Goal: Transaction & Acquisition: Purchase product/service

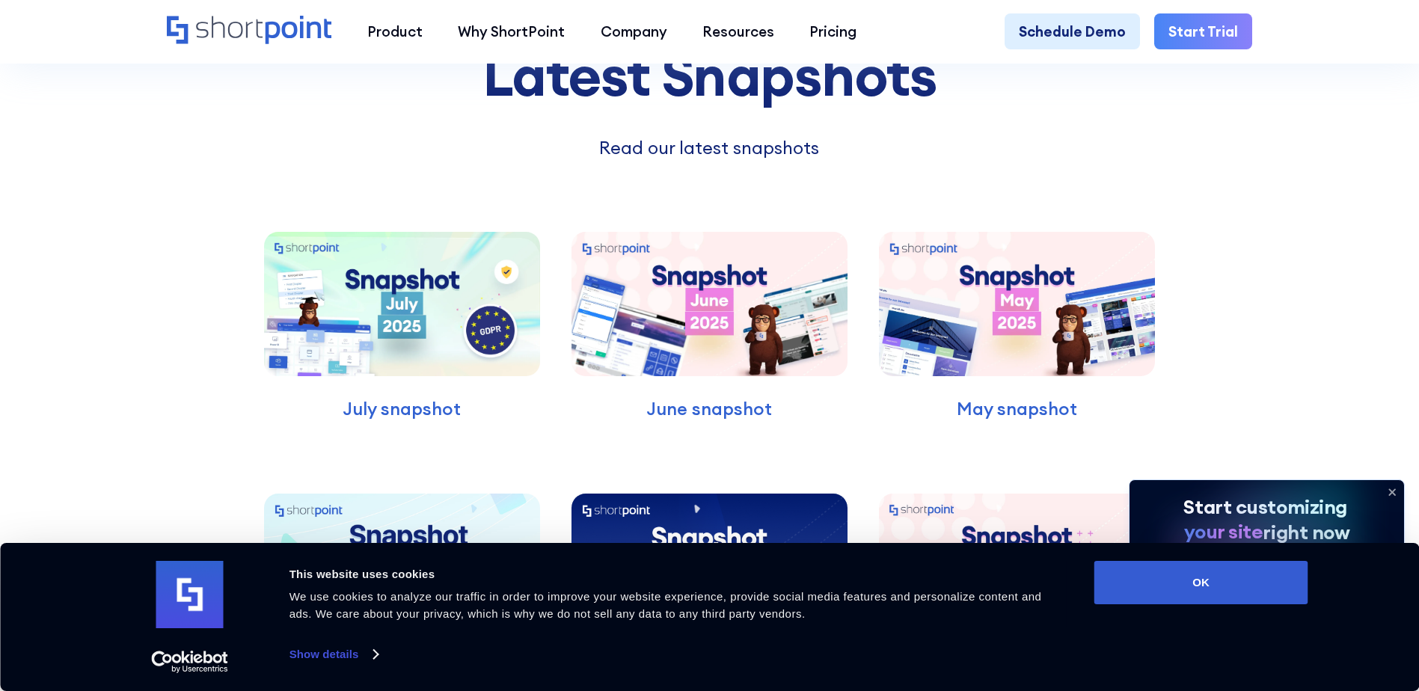
scroll to position [4188, 0]
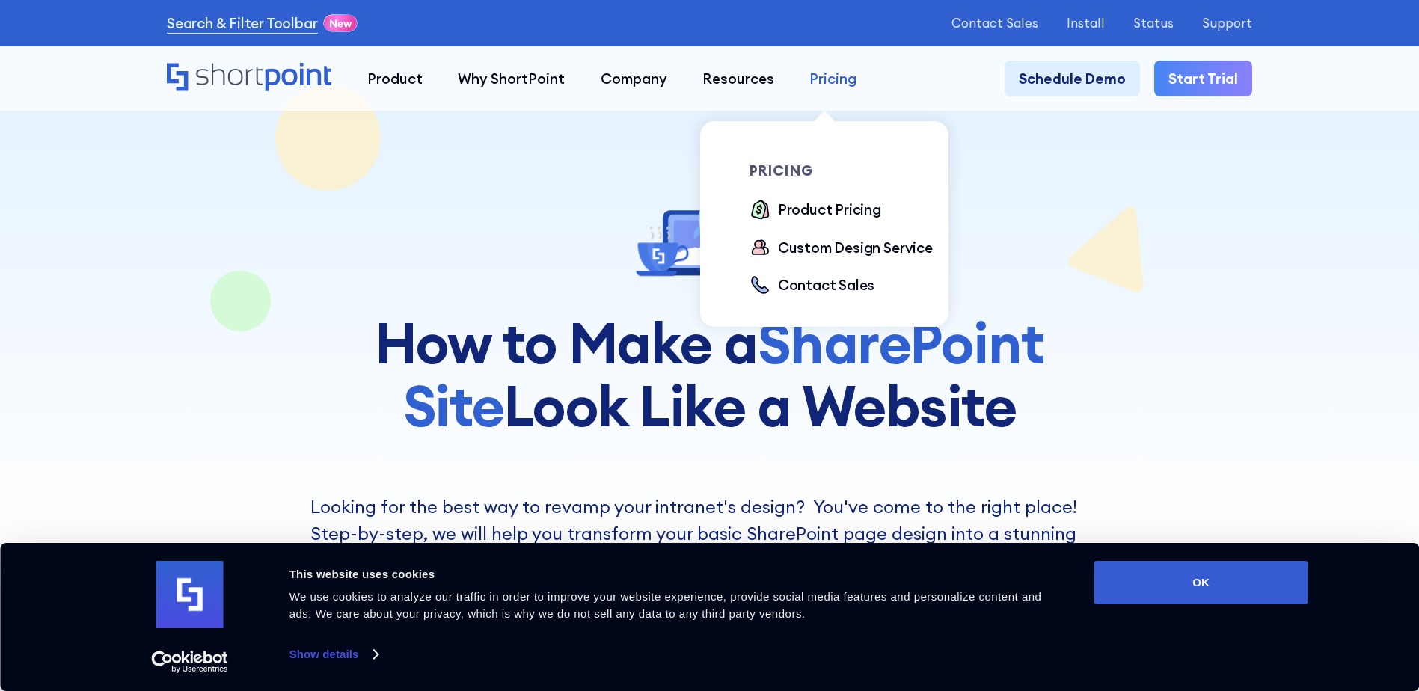
click at [817, 69] on div "Pricing" at bounding box center [832, 78] width 47 height 21
click at [811, 212] on div "Product Pricing" at bounding box center [829, 209] width 103 height 21
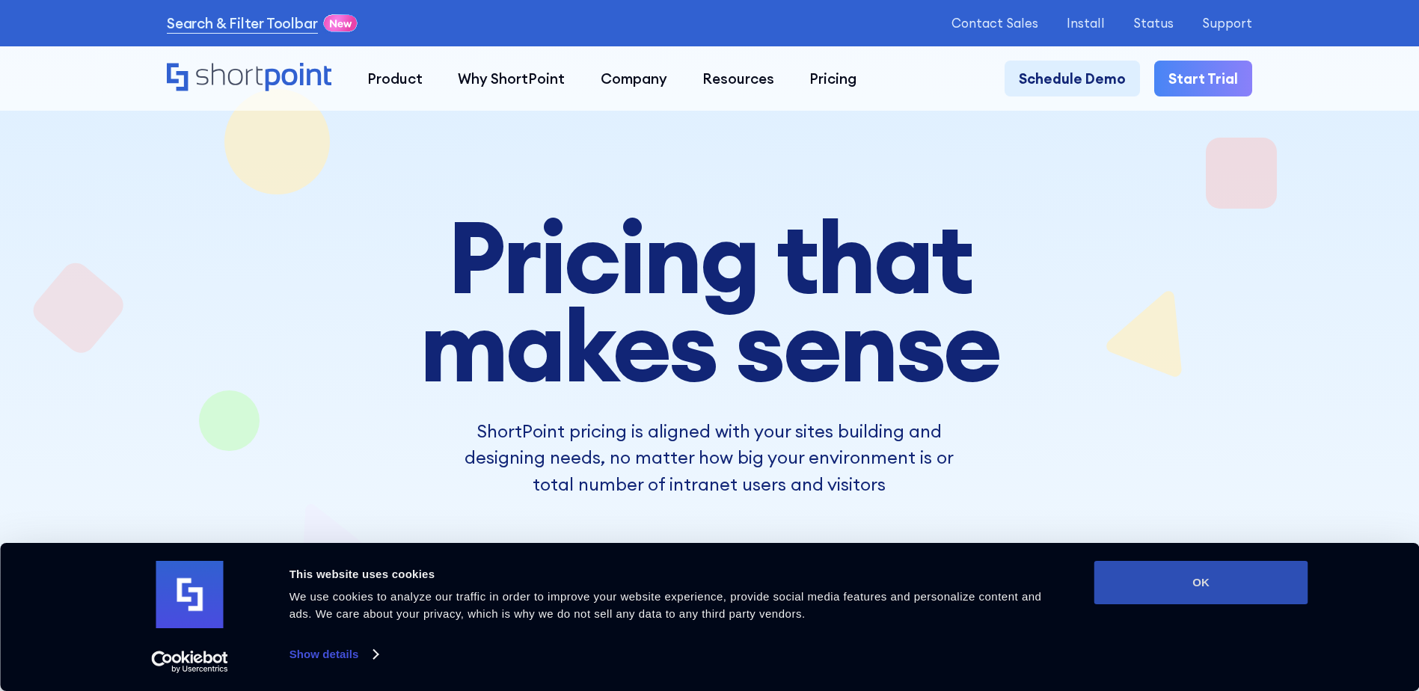
click at [1191, 577] on button "OK" at bounding box center [1201, 582] width 214 height 43
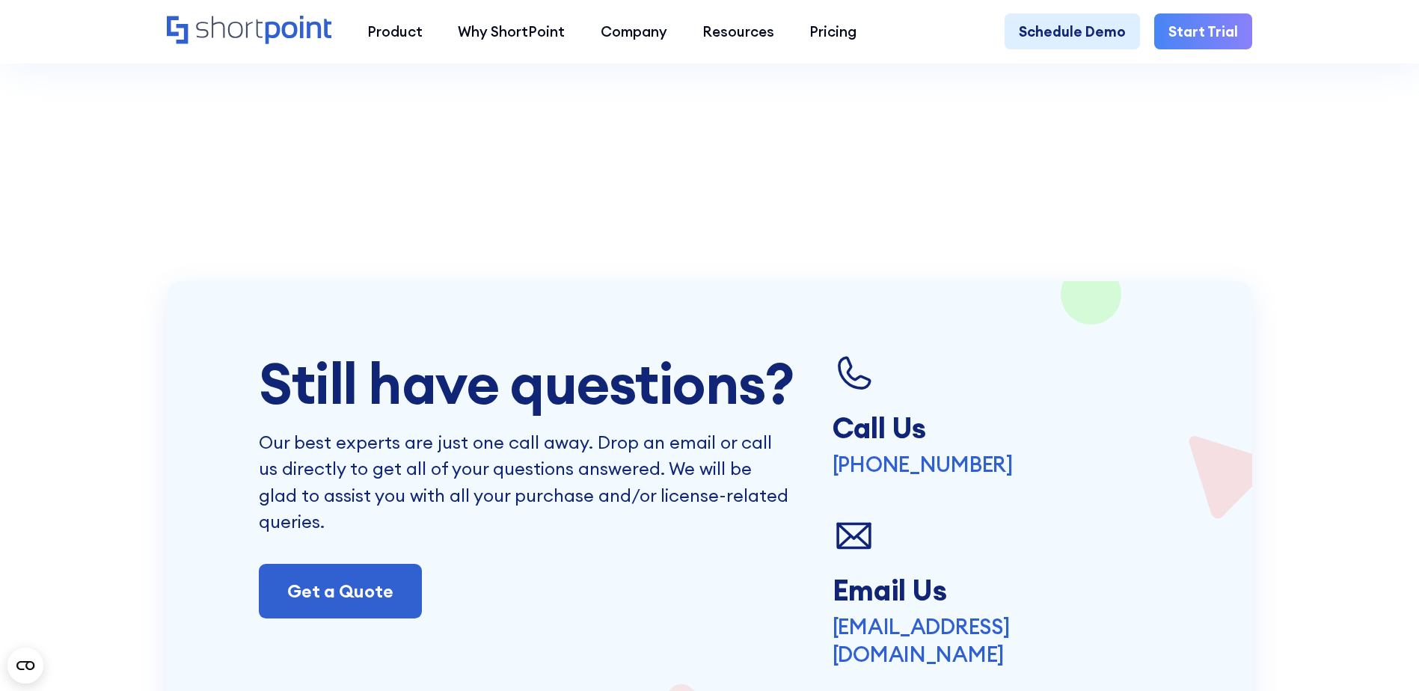
scroll to position [3665, 0]
